Goal: Communication & Community: Answer question/provide support

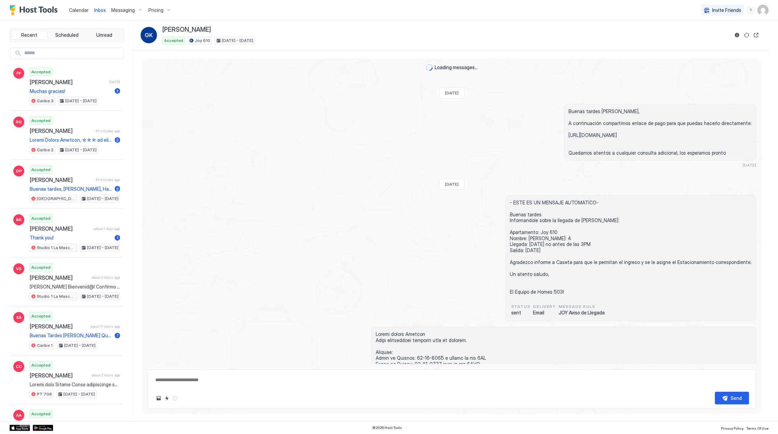
scroll to position [1426, 0]
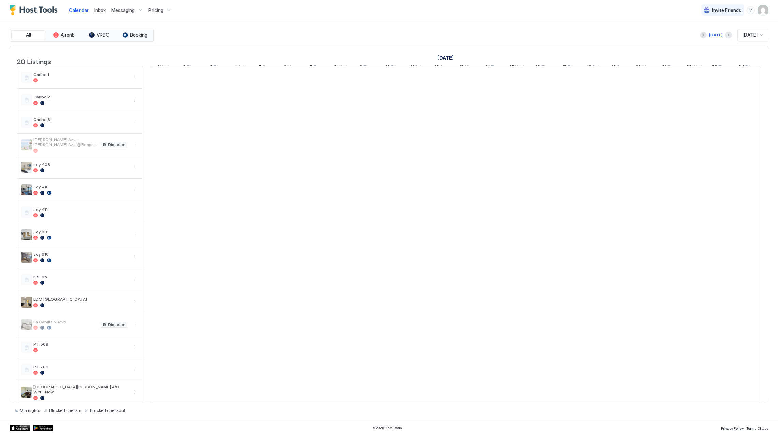
scroll to position [0, 379]
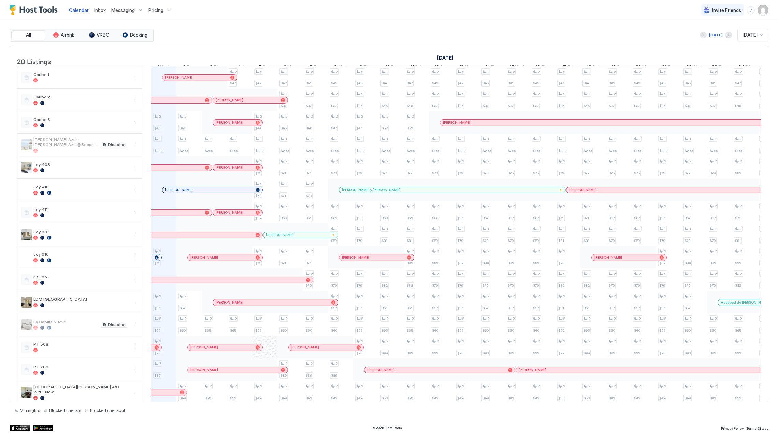
click at [209, 261] on div "[PERSON_NAME]" at bounding box center [225, 258] width 75 height 6
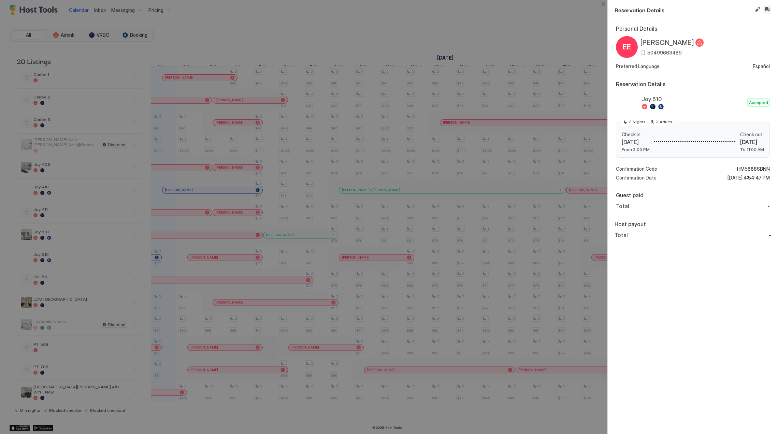
click at [768, 8] on button "Inbox" at bounding box center [767, 9] width 8 height 8
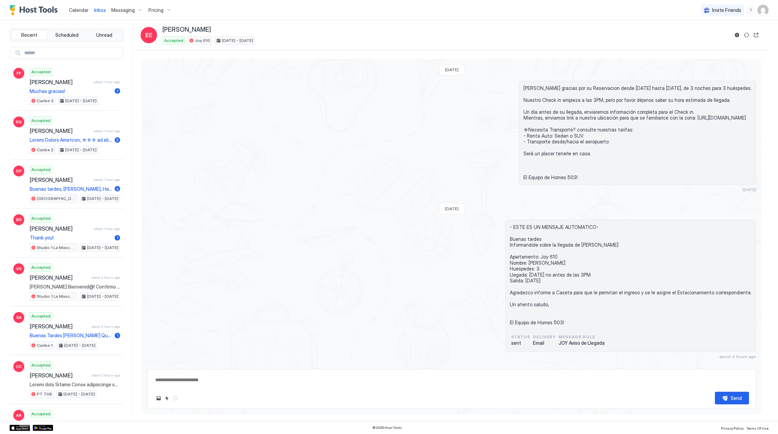
click at [29, 0] on div "Calendar Inbox Messaging Pricing" at bounding box center [92, 10] width 165 height 20
click at [25, 10] on img "Host Tools Logo" at bounding box center [35, 10] width 51 height 10
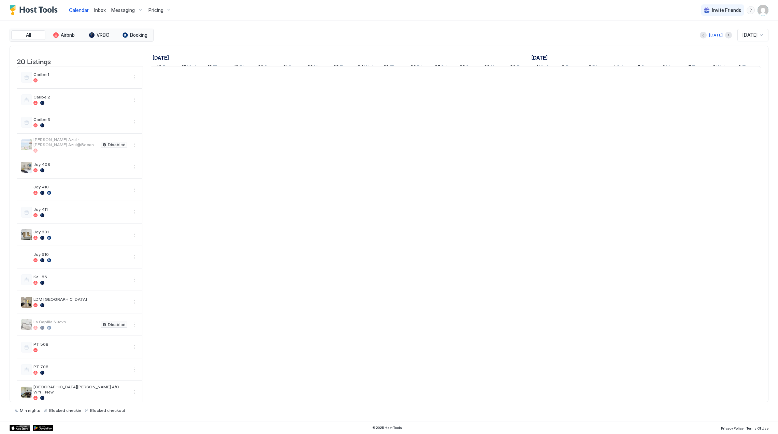
scroll to position [0, 379]
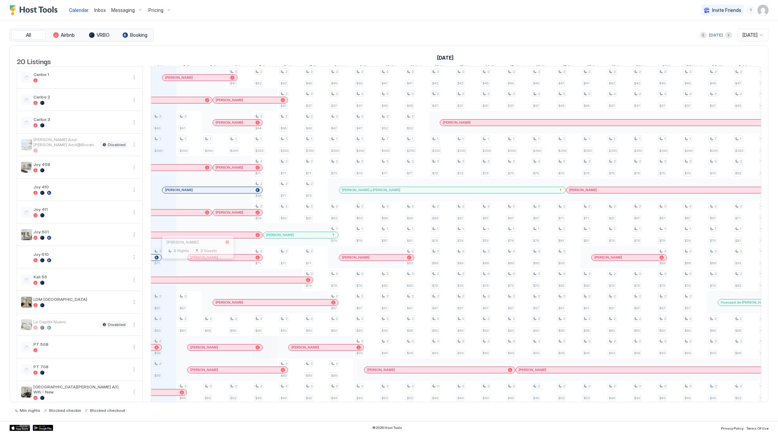
click at [196, 261] on div at bounding box center [196, 257] width 5 height 5
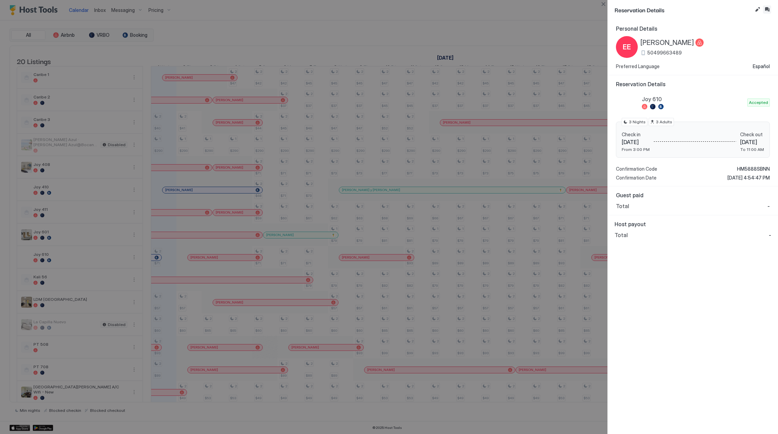
click at [765, 8] on button "Inbox" at bounding box center [767, 9] width 8 height 8
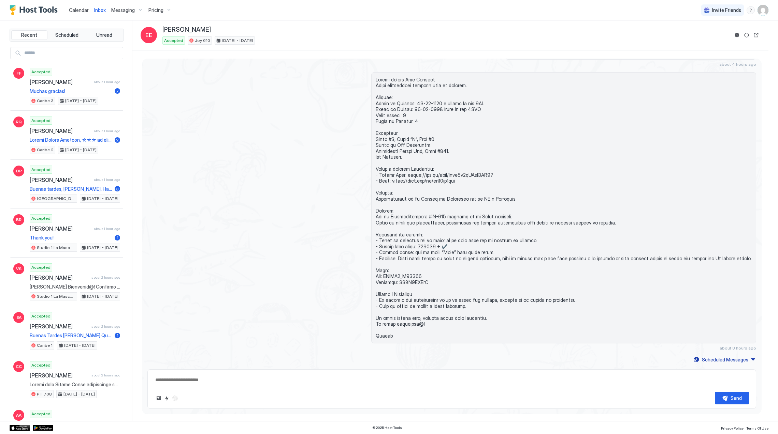
type textarea "*"
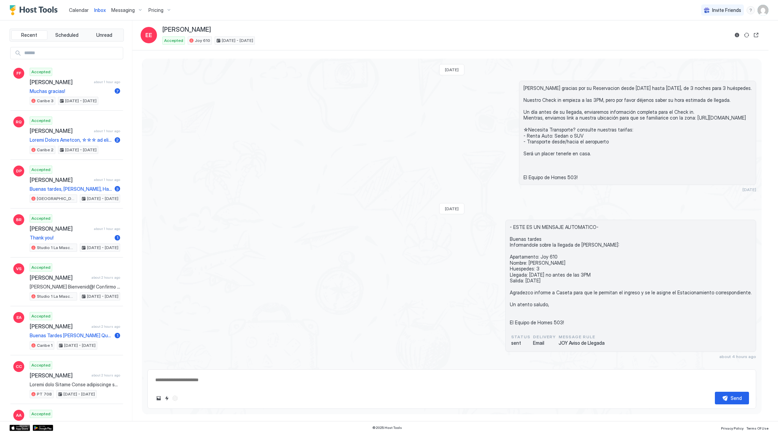
click at [454, 210] on div "[DATE]" at bounding box center [451, 208] width 25 height 11
